Goal: Task Accomplishment & Management: Use online tool/utility

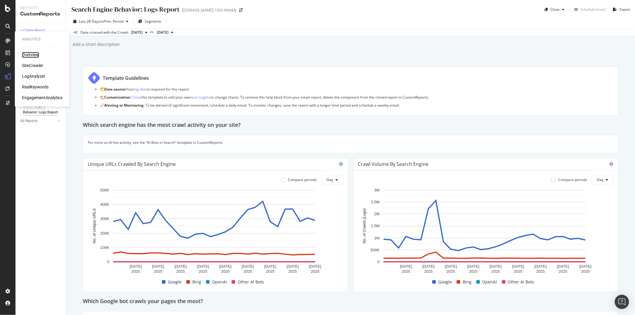
click at [29, 54] on div "Overview" at bounding box center [30, 55] width 17 height 6
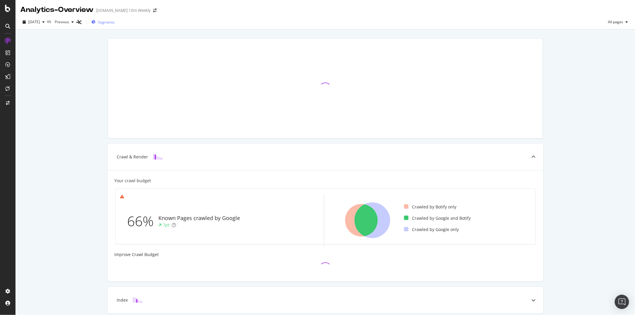
click at [115, 23] on span "Segments" at bounding box center [106, 22] width 17 height 5
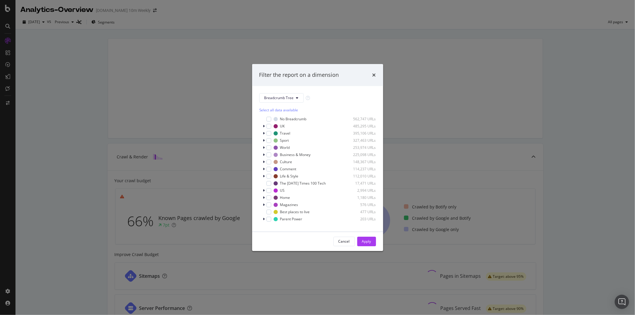
click at [126, 41] on div "Filter the report on a dimension Breadcrumb Tree Select all data available No B…" at bounding box center [317, 157] width 635 height 315
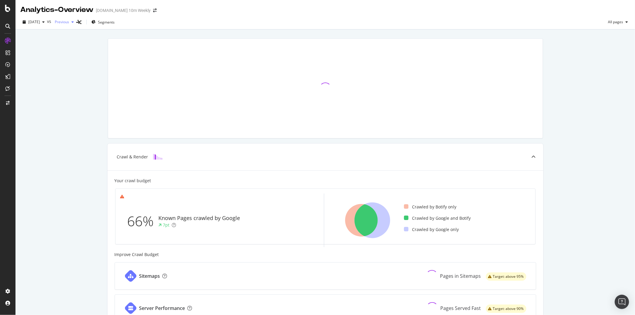
click at [69, 23] on span "Previous" at bounding box center [60, 21] width 17 height 5
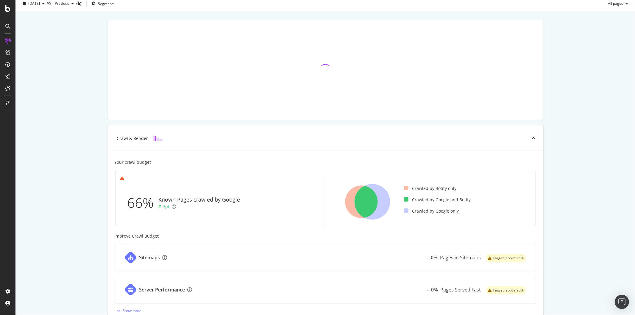
scroll to position [33, 0]
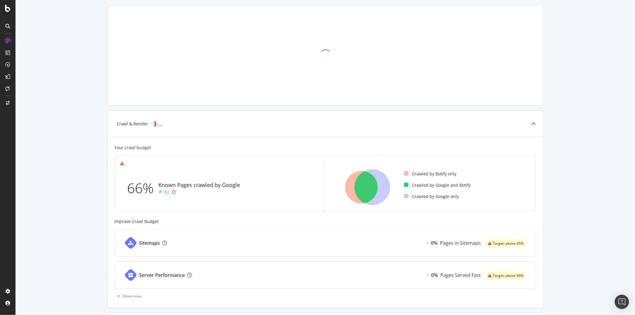
click at [212, 185] on div "Known Pages crawled by Google" at bounding box center [200, 185] width 82 height 8
drag, startPoint x: 155, startPoint y: 185, endPoint x: 245, endPoint y: 189, distance: 90.0
click at [245, 189] on div "66% Known Pages crawled by Google 7pt" at bounding box center [218, 187] width 197 height 43
drag, startPoint x: 411, startPoint y: 197, endPoint x: 446, endPoint y: 197, distance: 34.8
click at [446, 197] on div "Crawled by Google only" at bounding box center [431, 197] width 55 height 6
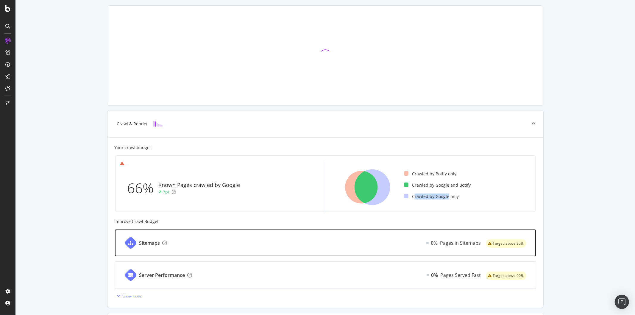
click at [379, 243] on div "Sitemaps 0% Pages in Sitemaps Target: above 95%" at bounding box center [325, 243] width 421 height 27
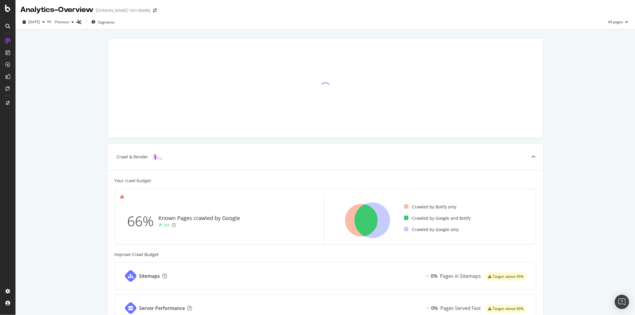
click at [7, 26] on icon at bounding box center [7, 26] width 5 height 5
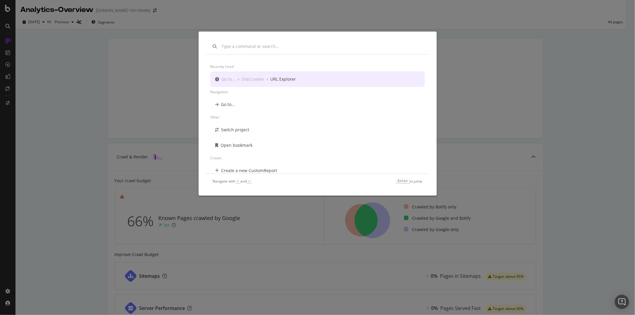
click at [115, 80] on div "Recently used Go to... › SiteCrawler › URL Explorer Navigation Go to... Other S…" at bounding box center [317, 157] width 635 height 315
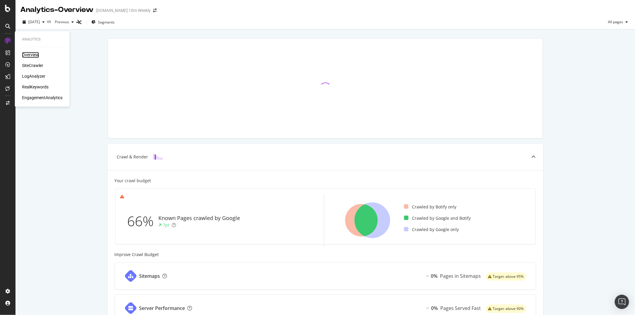
click at [36, 55] on div "Overview" at bounding box center [30, 55] width 17 height 6
click at [31, 64] on div "SiteCrawler" at bounding box center [32, 66] width 21 height 6
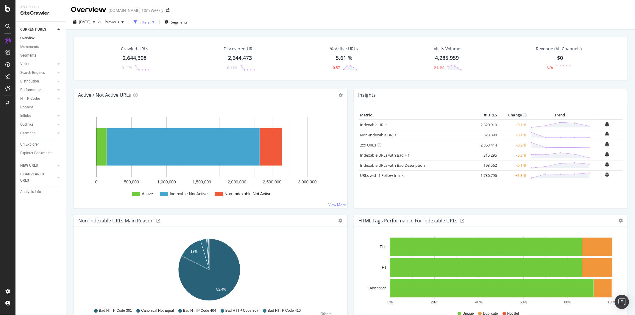
click at [157, 23] on div "button" at bounding box center [153, 22] width 7 height 4
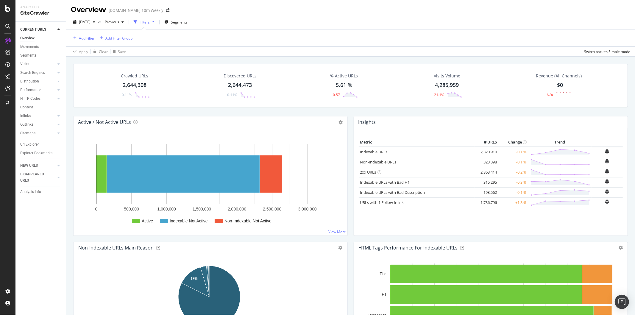
click at [87, 39] on div "Add Filter" at bounding box center [87, 38] width 16 height 5
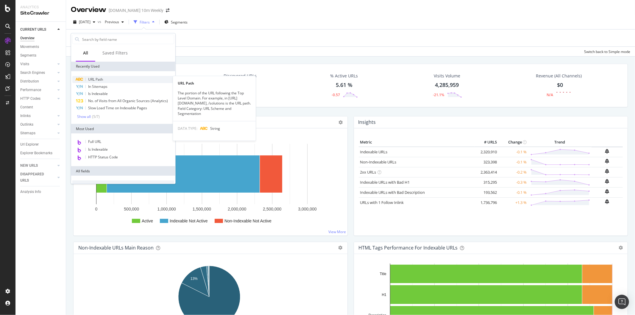
click at [102, 80] on span "URL Path" at bounding box center [95, 79] width 15 height 5
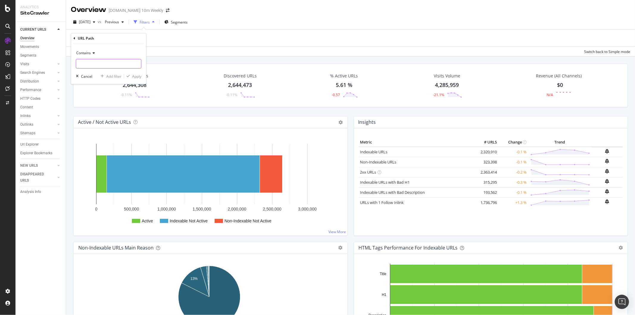
click at [117, 67] on input "text" at bounding box center [108, 64] width 65 height 10
paste input "/search?source="
drag, startPoint x: 116, startPoint y: 63, endPoint x: 71, endPoint y: 61, distance: 45.6
click at [73, 61] on div "Contains /search?source= Cancel Add filter Apply" at bounding box center [108, 63] width 75 height 41
click at [115, 65] on input "/search?source=" at bounding box center [104, 64] width 56 height 10
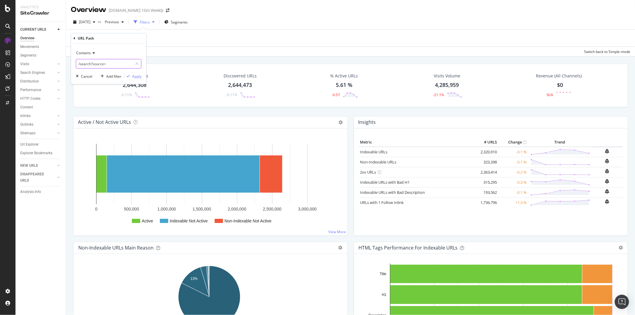
drag, startPoint x: 125, startPoint y: 65, endPoint x: 99, endPoint y: 60, distance: 26.8
click at [73, 61] on div "Contains /search?source= Cancel Add filter Apply" at bounding box center [108, 63] width 75 height 41
paste input "[DOMAIN_NAME][URL]"
type input "[DOMAIN_NAME]"
click at [141, 76] on div "Apply" at bounding box center [136, 76] width 9 height 5
